Goal: Contribute content

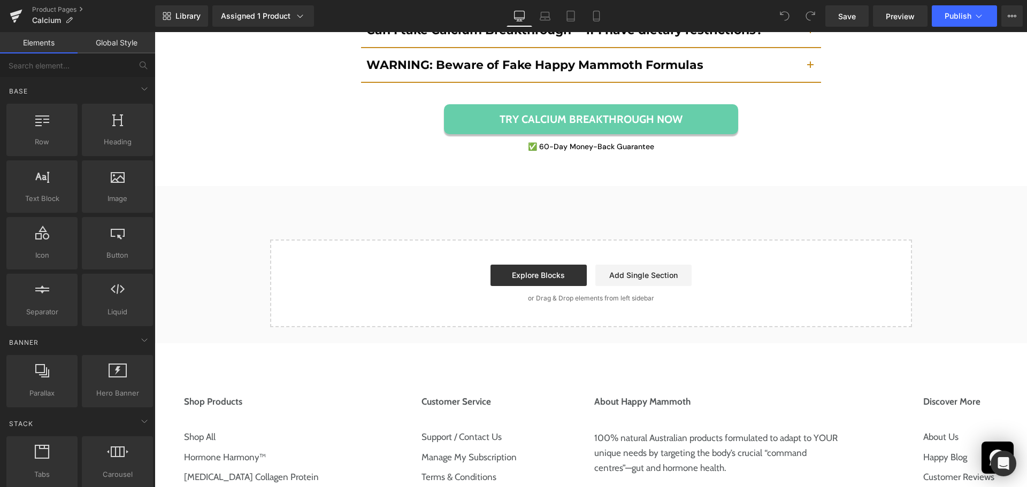
scroll to position [4888, 0]
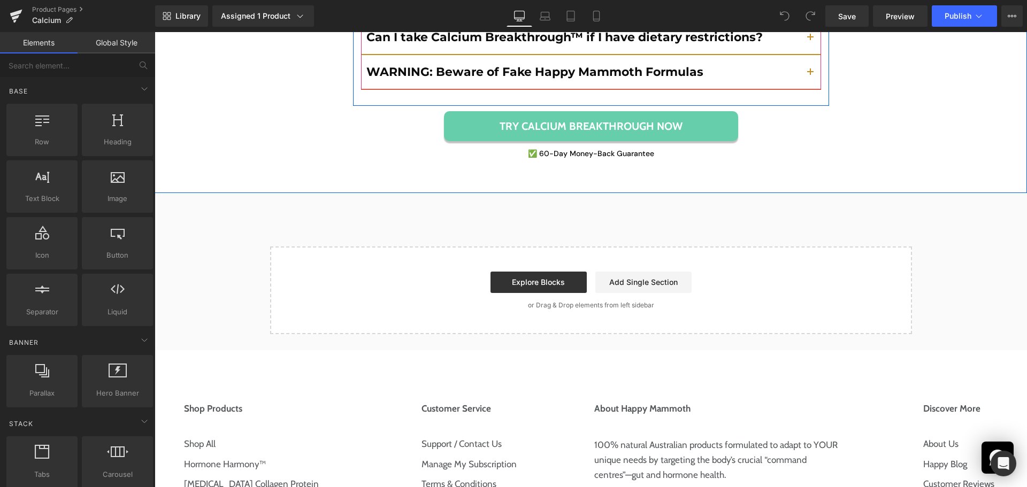
drag, startPoint x: 807, startPoint y: 50, endPoint x: 800, endPoint y: 49, distance: 7.7
click at [807, 55] on button "button" at bounding box center [810, 72] width 21 height 34
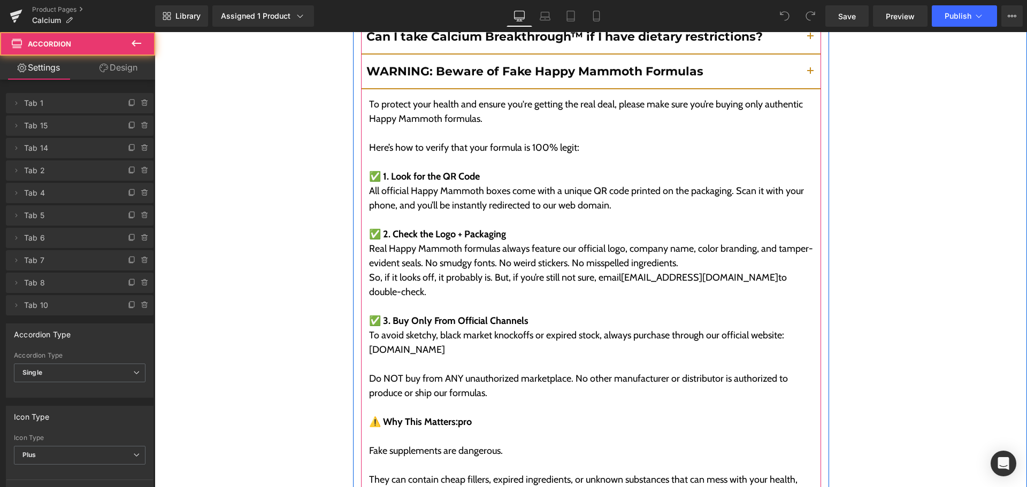
scroll to position [4812, 0]
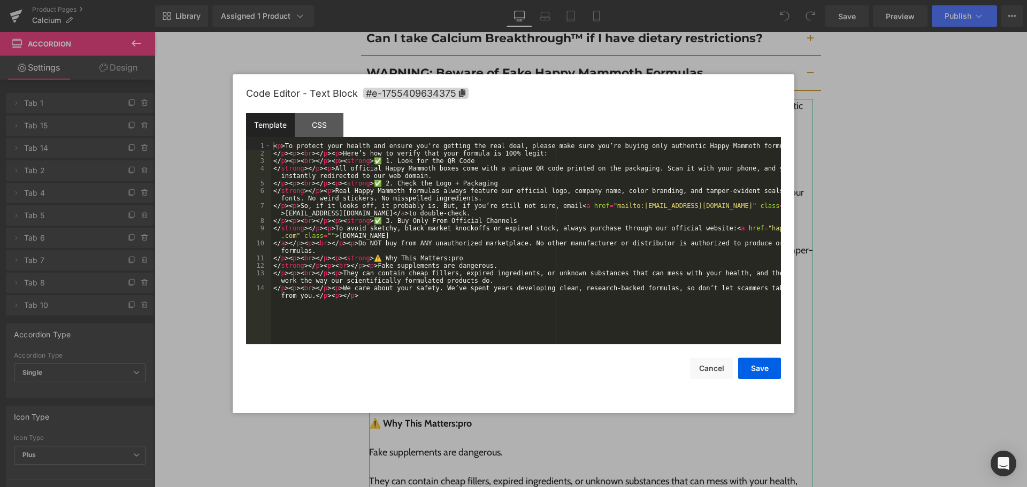
click at [562, 0] on div "You are previewing how the will restyle your page. You can not edit Elements in…" at bounding box center [513, 0] width 1027 height 0
click at [569, 188] on div "< p > To protect your health and ensure you're getting the real deal, please ma…" at bounding box center [526, 254] width 510 height 225
drag, startPoint x: 753, startPoint y: 366, endPoint x: 751, endPoint y: 357, distance: 9.2
click at [752, 365] on button "Save" at bounding box center [759, 368] width 43 height 21
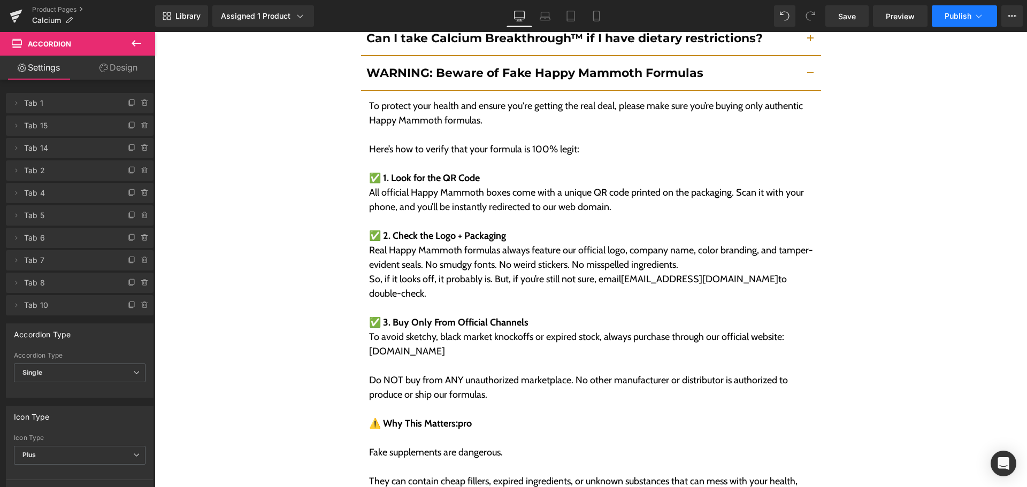
click at [941, 14] on button "Publish" at bounding box center [964, 15] width 65 height 21
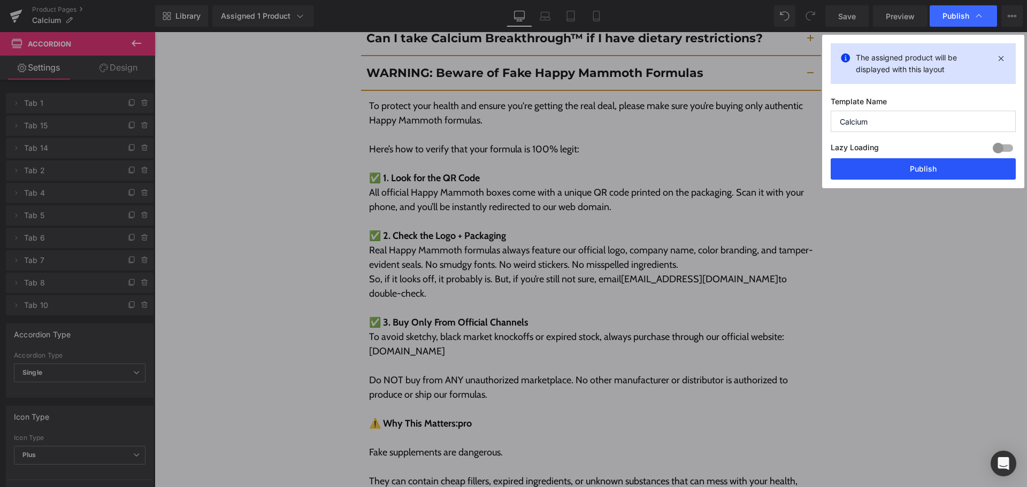
click at [911, 168] on button "Publish" at bounding box center [923, 168] width 185 height 21
